Goal: Use online tool/utility: Utilize a website feature to perform a specific function

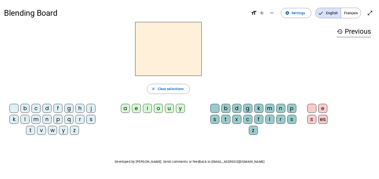
click at [163, 63] on h2 at bounding box center [168, 49] width 67 height 54
click at [24, 120] on div "l" at bounding box center [25, 119] width 9 height 9
click at [125, 109] on div "a" at bounding box center [125, 108] width 9 height 9
click at [249, 119] on div "c" at bounding box center [248, 119] width 9 height 9
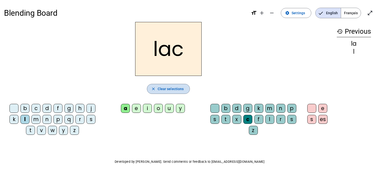
click at [157, 89] on span "button" at bounding box center [168, 89] width 43 height 12
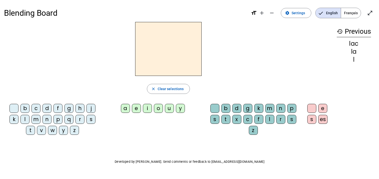
click at [177, 48] on h2 at bounding box center [168, 49] width 67 height 54
click at [24, 121] on div "l" at bounding box center [25, 119] width 9 height 9
click at [126, 109] on div "a" at bounding box center [125, 108] width 9 height 9
click at [249, 120] on div "c" at bounding box center [248, 119] width 9 height 9
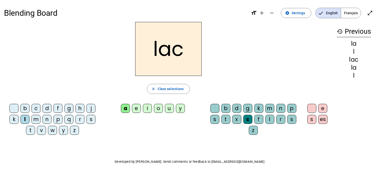
click at [30, 132] on div "t" at bounding box center [30, 130] width 9 height 9
click at [247, 121] on div "c" at bounding box center [248, 119] width 9 height 9
click at [313, 108] on div at bounding box center [312, 108] width 9 height 9
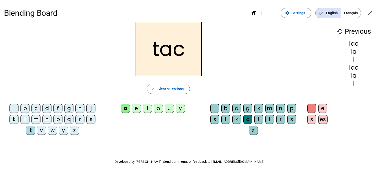
click at [178, 57] on h2 "tac" at bounding box center [168, 49] width 67 height 54
click at [190, 51] on h2 "tac" at bounding box center [168, 49] width 67 height 54
click at [180, 50] on h2 "tac" at bounding box center [168, 49] width 67 height 54
click at [180, 53] on h2 "tac" at bounding box center [168, 49] width 67 height 54
click at [245, 118] on div "c" at bounding box center [248, 119] width 9 height 9
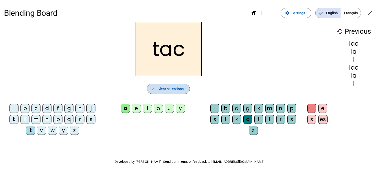
click at [173, 89] on span "Clear selections" at bounding box center [171, 89] width 26 height 6
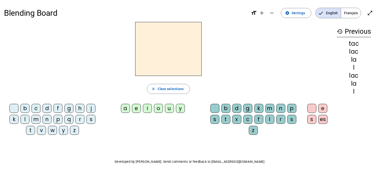
click at [32, 130] on div "t" at bounding box center [30, 130] width 9 height 9
click at [123, 109] on div "a" at bounding box center [125, 108] width 9 height 9
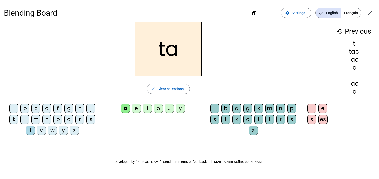
click at [249, 120] on div "c" at bounding box center [248, 119] width 9 height 9
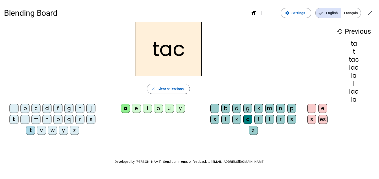
click at [216, 108] on div at bounding box center [215, 108] width 9 height 9
